Goal: Transaction & Acquisition: Purchase product/service

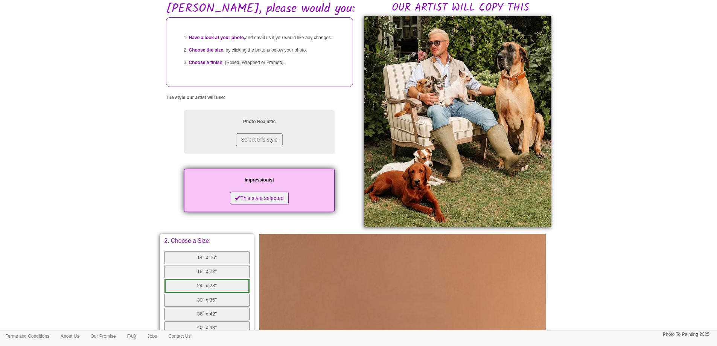
scroll to position [151, 0]
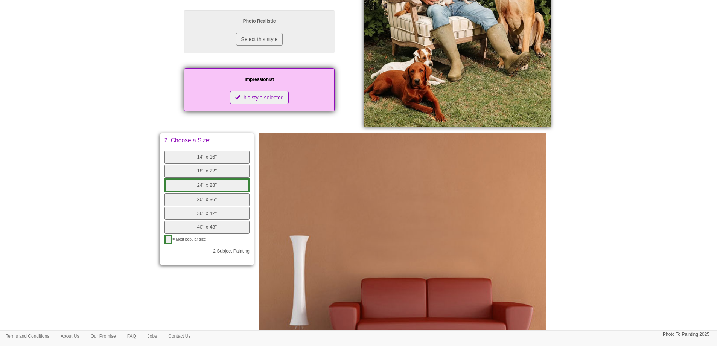
click at [198, 178] on button "18" x 22"" at bounding box center [207, 171] width 85 height 13
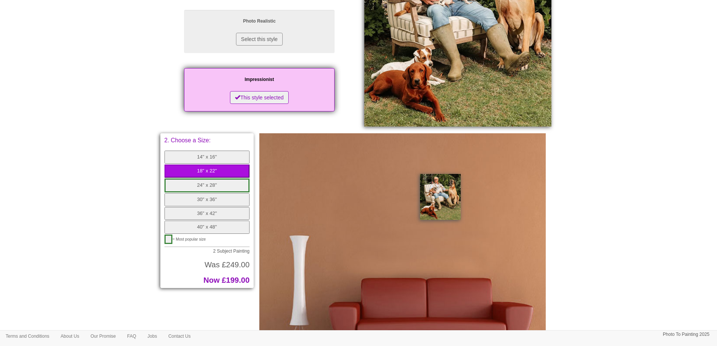
scroll to position [0, 0]
